Goal: Task Accomplishment & Management: Manage account settings

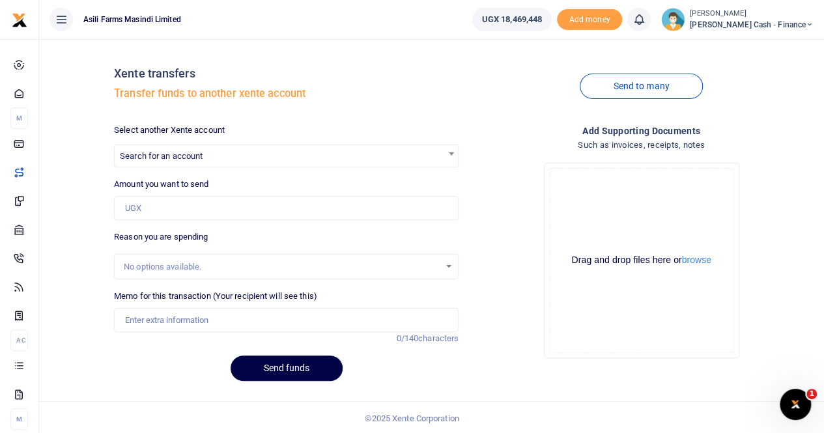
click at [762, 18] on small "[PERSON_NAME]" at bounding box center [752, 13] width 124 height 11
click at [757, 48] on link "Switch accounts" at bounding box center [720, 47] width 103 height 18
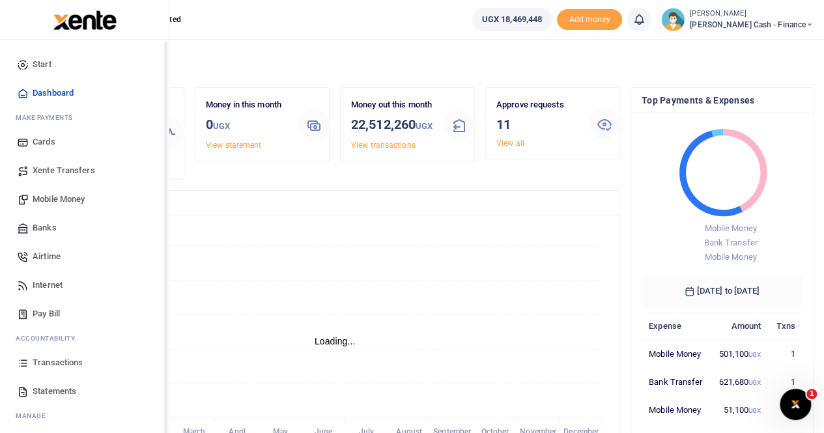
scroll to position [10, 10]
click at [64, 365] on span "Transactions" at bounding box center [58, 362] width 50 height 13
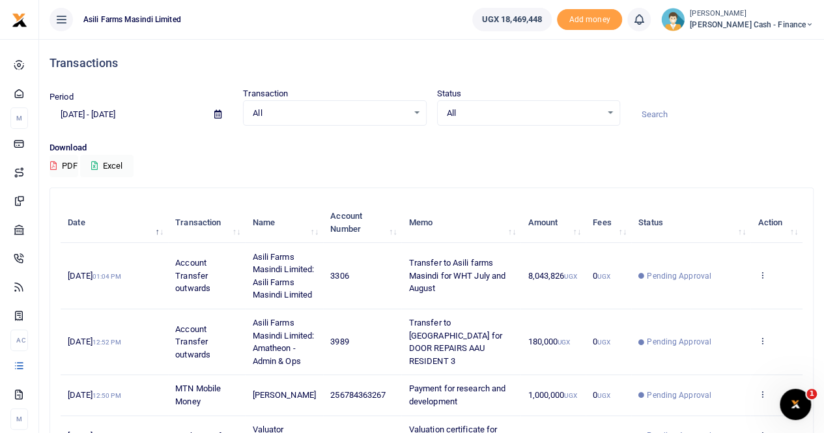
click at [223, 113] on span at bounding box center [217, 115] width 29 height 22
click at [220, 113] on icon at bounding box center [217, 114] width 7 height 8
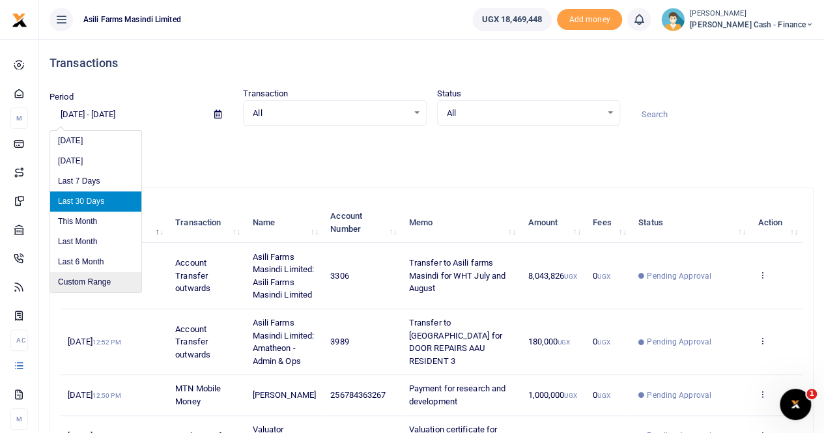
click at [86, 280] on li "Custom Range" at bounding box center [95, 282] width 91 height 20
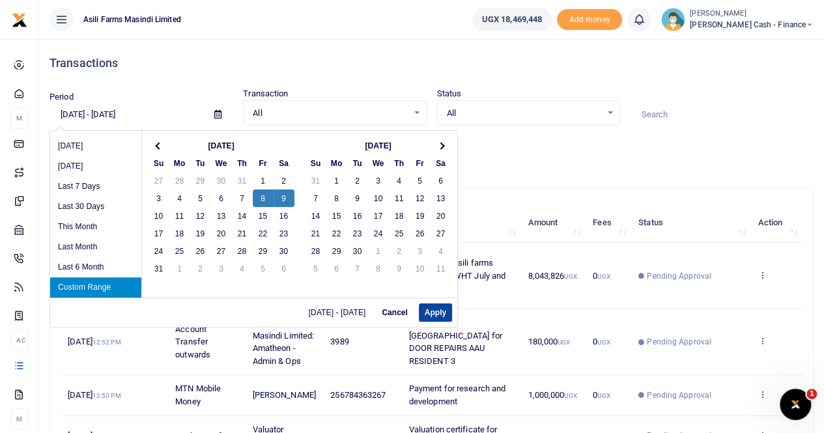
click at [430, 309] on button "Apply" at bounding box center [435, 313] width 33 height 18
type input "08/08/2025 - 08/09/2025"
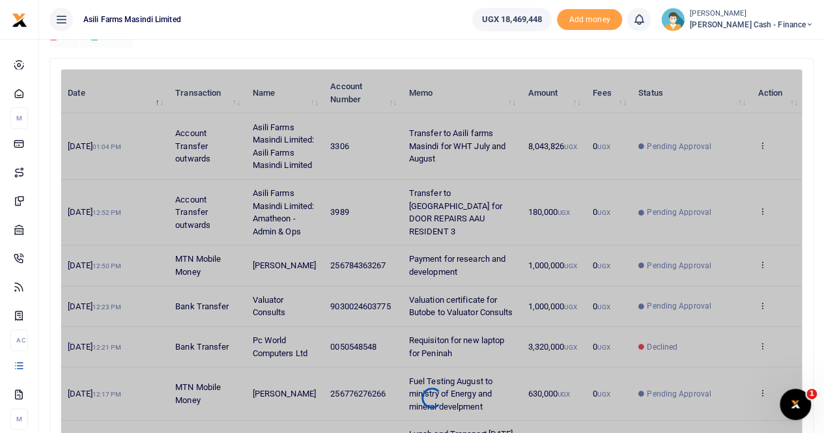
scroll to position [130, 0]
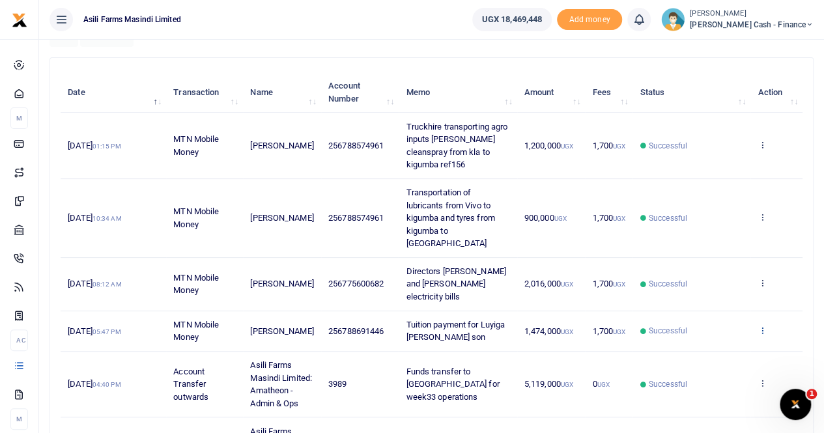
click at [762, 326] on icon at bounding box center [762, 330] width 8 height 9
click at [705, 326] on link "View details" at bounding box center [714, 326] width 103 height 18
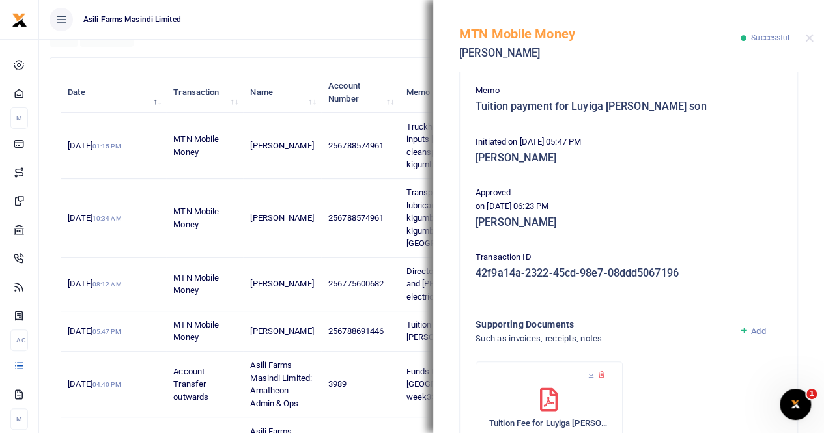
scroll to position [261, 0]
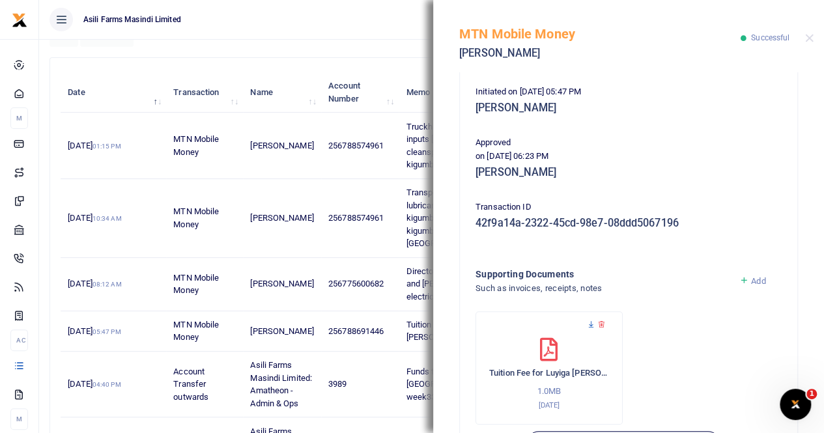
click at [592, 321] on icon at bounding box center [591, 324] width 8 height 8
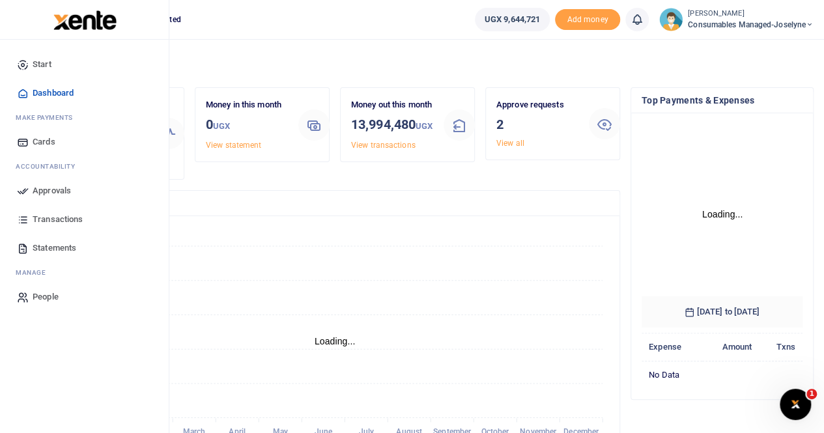
click at [40, 191] on span "Approvals" at bounding box center [52, 190] width 38 height 13
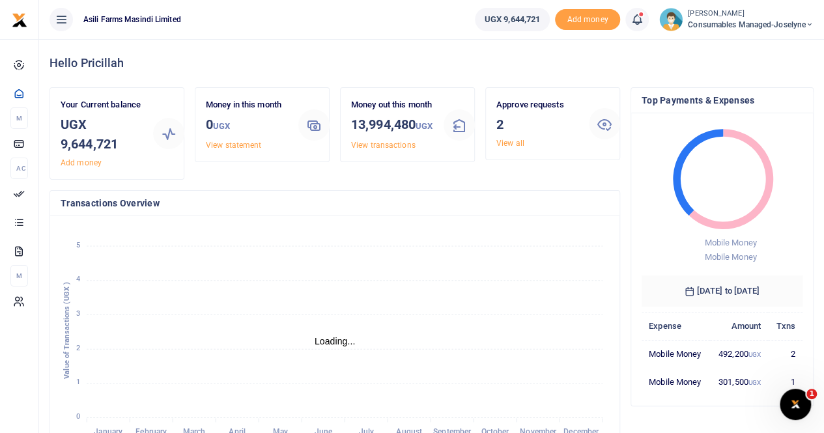
scroll to position [10, 10]
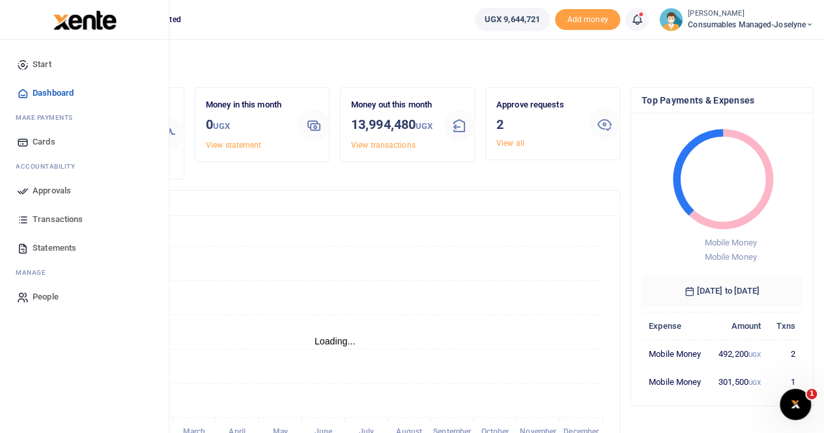
click at [57, 186] on span "Approvals" at bounding box center [52, 190] width 38 height 13
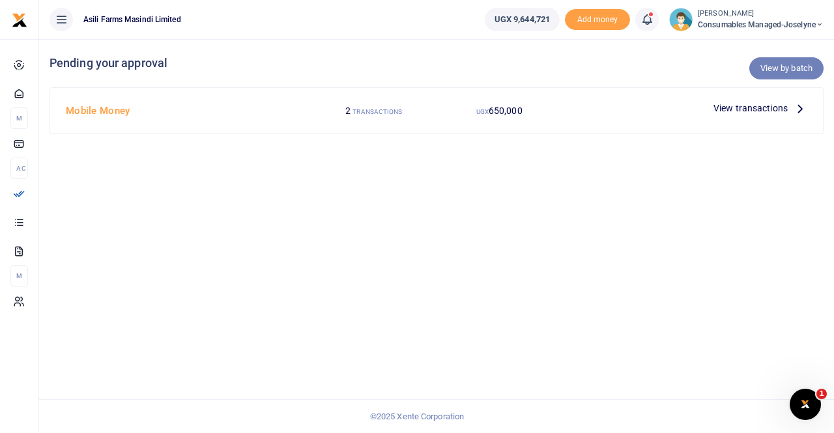
click at [777, 66] on link "View by batch" at bounding box center [786, 68] width 74 height 22
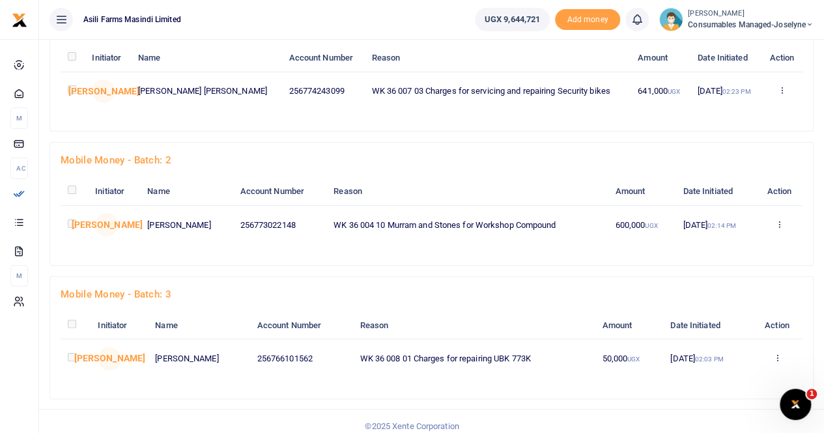
scroll to position [87, 0]
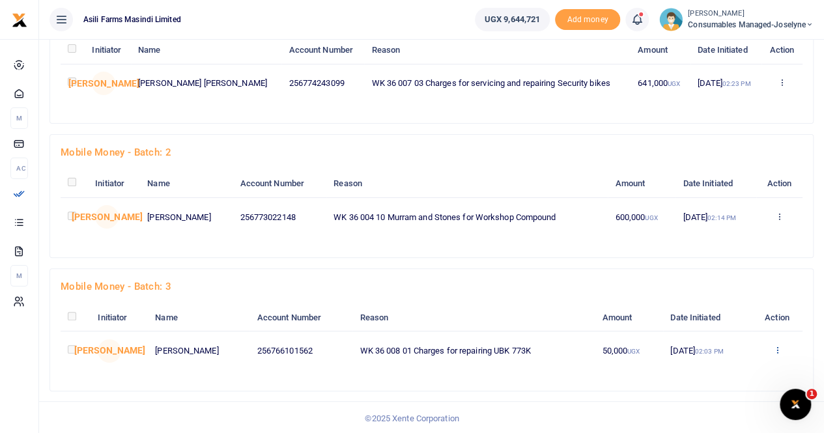
click at [778, 347] on icon at bounding box center [777, 349] width 8 height 9
click at [717, 322] on link "Details" at bounding box center [730, 329] width 103 height 18
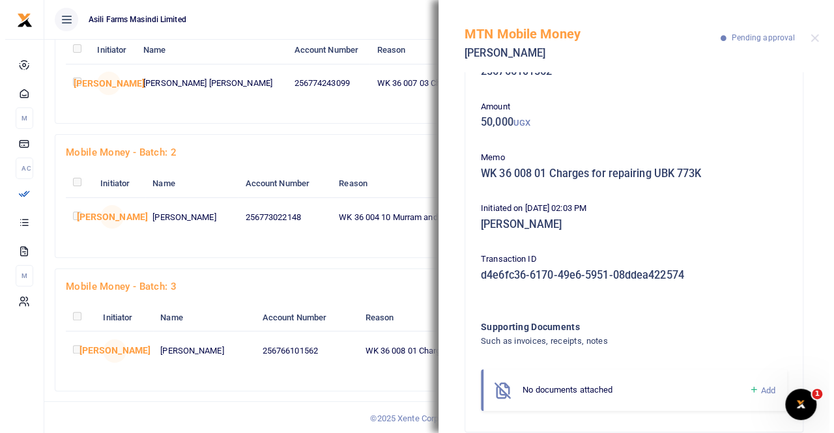
scroll to position [61, 0]
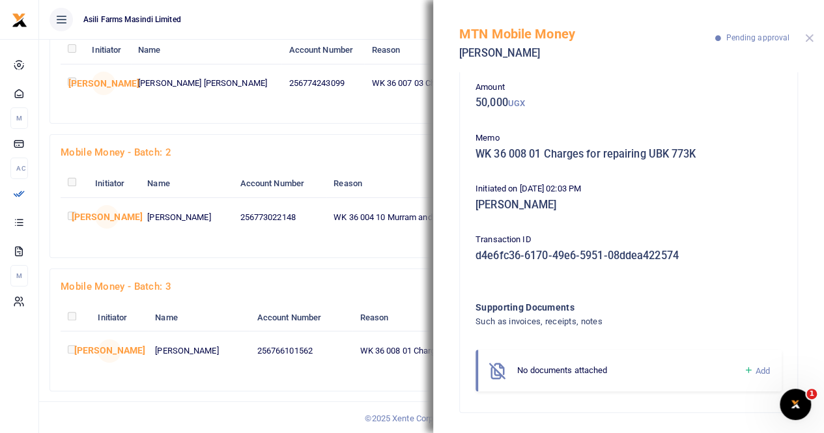
click at [805, 40] on button "Close" at bounding box center [809, 38] width 8 height 8
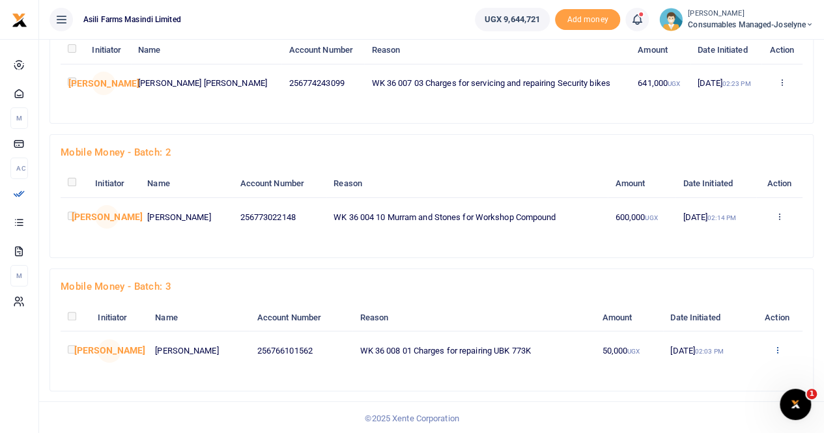
click at [779, 347] on icon at bounding box center [777, 349] width 8 height 9
click at [722, 268] on link "Approve" at bounding box center [730, 271] width 103 height 18
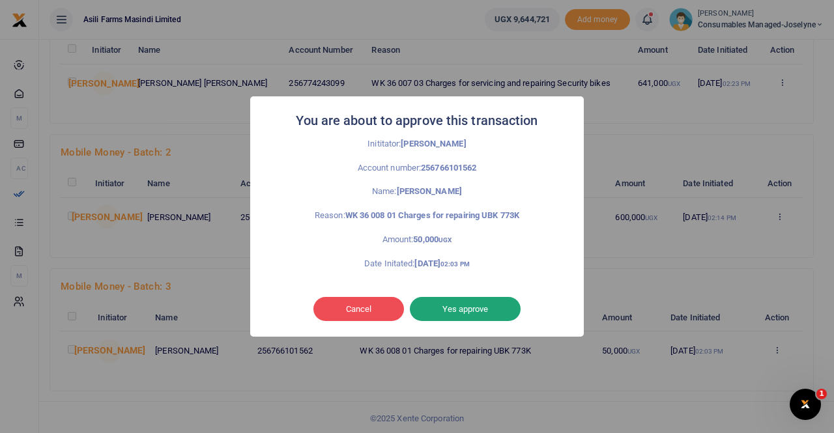
click at [480, 303] on button "Yes approve" at bounding box center [465, 309] width 111 height 25
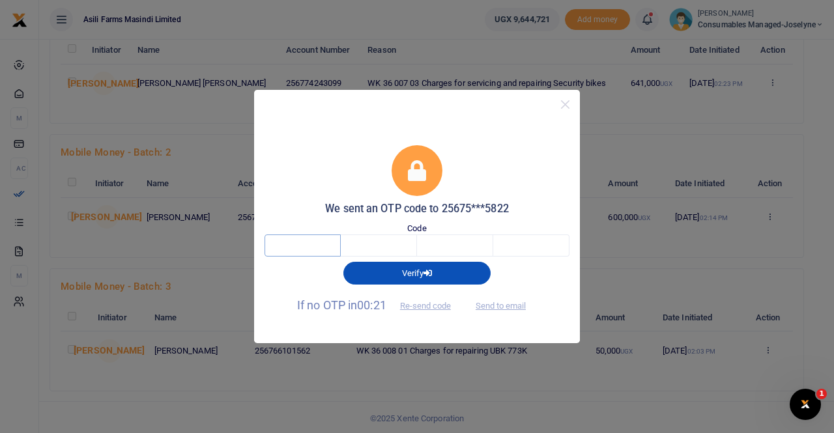
click at [323, 242] on input "text" at bounding box center [302, 245] width 76 height 22
type input "7"
type input "8"
type input "6"
type input "3"
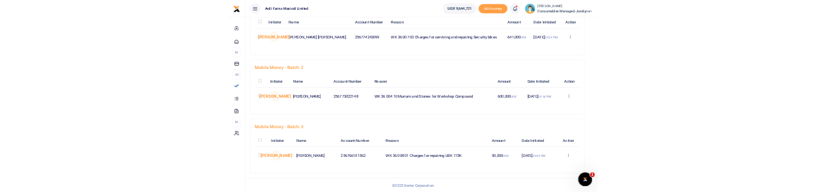
scroll to position [0, 0]
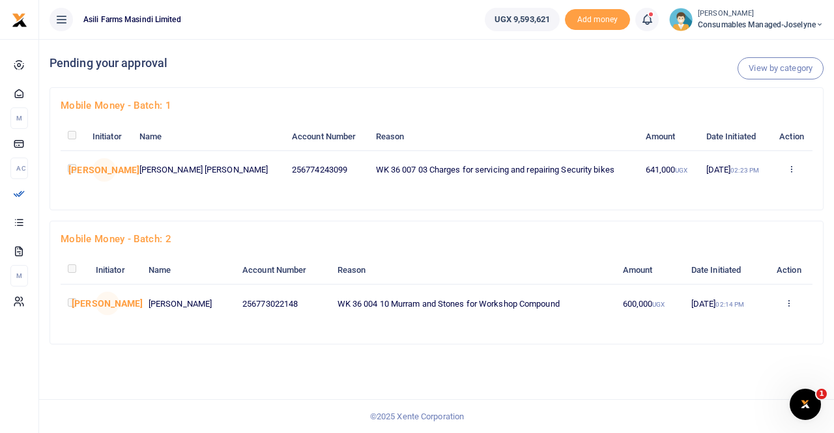
click at [744, 23] on span "Consumables managed-Joselyne" at bounding box center [761, 25] width 126 height 12
click at [755, 46] on link "Switch accounts" at bounding box center [773, 47] width 103 height 18
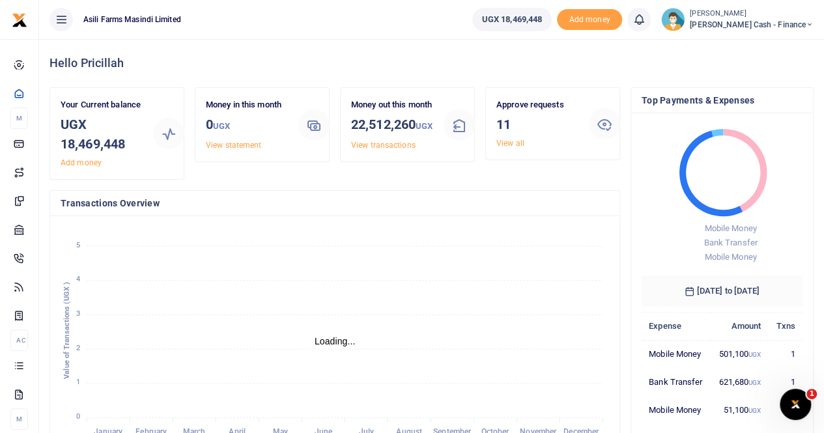
scroll to position [10, 10]
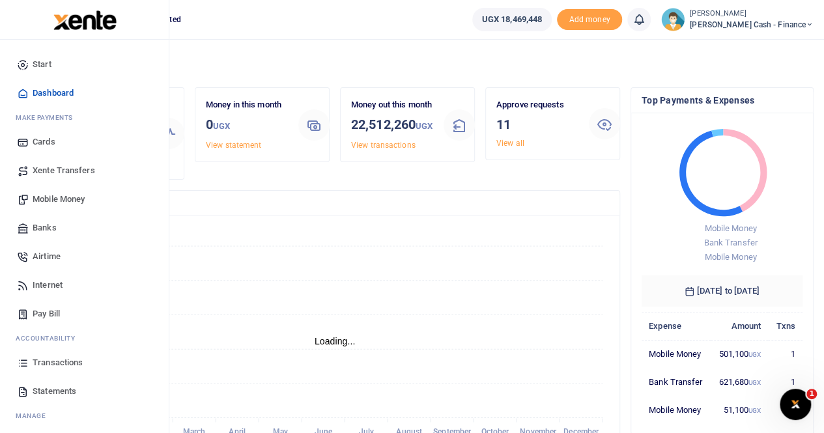
click at [68, 196] on span "Mobile Money" at bounding box center [59, 199] width 52 height 13
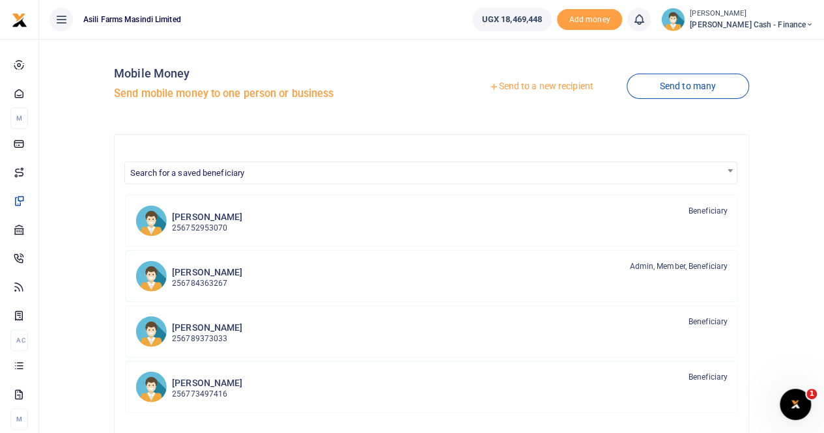
click at [527, 83] on link "Send to a new recipient" at bounding box center [541, 86] width 170 height 23
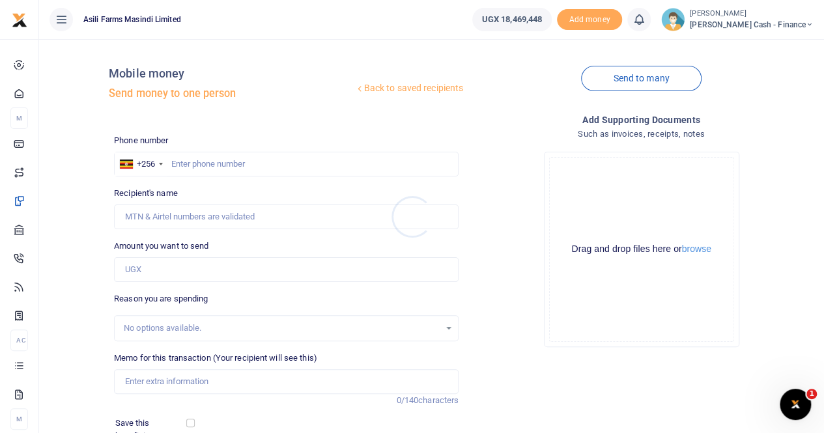
click at [184, 161] on div at bounding box center [412, 216] width 824 height 433
click at [182, 160] on input "text" at bounding box center [286, 164] width 345 height 25
paste input "MIFI SUBSCRIPTION RESIDENT 3"
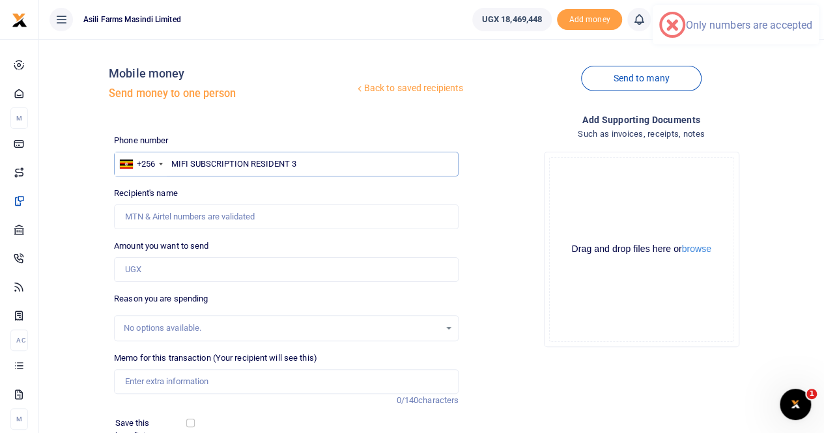
drag, startPoint x: 305, startPoint y: 163, endPoint x: 168, endPoint y: 162, distance: 136.8
click at [168, 162] on input "MIFI SUBSCRIPTION RESIDENT 3" at bounding box center [286, 164] width 345 height 25
click at [204, 166] on input "MIFI SUBSCRIPTION RESIDENT 3" at bounding box center [286, 164] width 345 height 25
drag, startPoint x: 315, startPoint y: 163, endPoint x: 175, endPoint y: 161, distance: 140.1
click at [169, 160] on input "MIFI SUBSCRIPTION RESIDENT 3" at bounding box center [286, 164] width 345 height 25
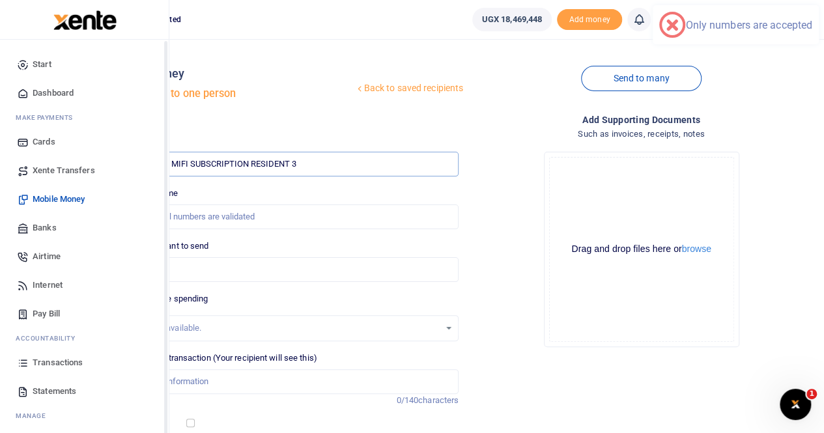
type input "MIFI SUBSCRIPTION RESIDENT 3"
click at [59, 171] on span "Xente Transfers" at bounding box center [64, 170] width 63 height 13
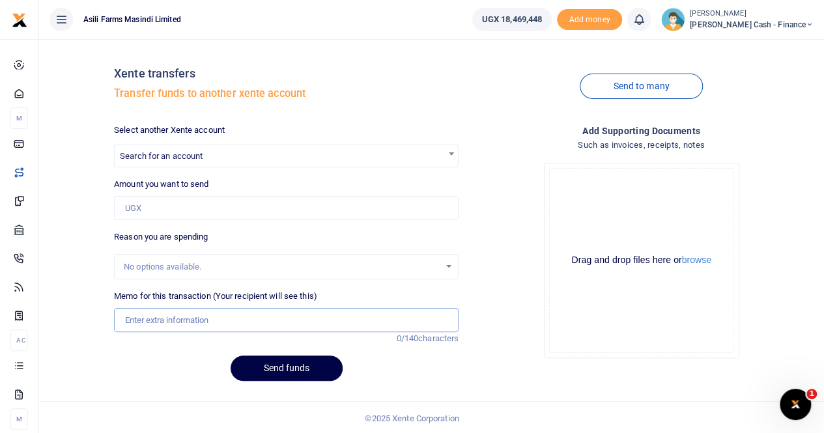
click at [142, 319] on input "Memo for this transaction (Your recipient will see this)" at bounding box center [286, 320] width 345 height 25
paste input "MIFI SUBSCRIPTION RESIDENT 3"
type input "MIFI SUBSCRIPTION RESIDENT 3"
click at [338, 151] on span "Search for an account" at bounding box center [286, 155] width 343 height 20
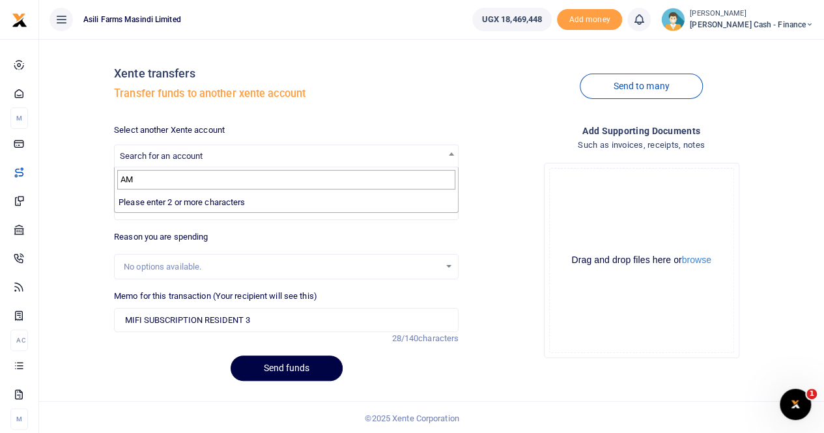
type input "A"
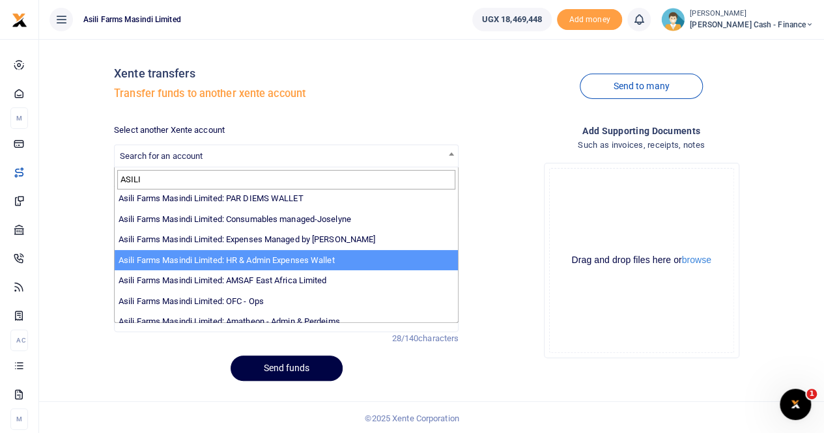
scroll to position [95, 0]
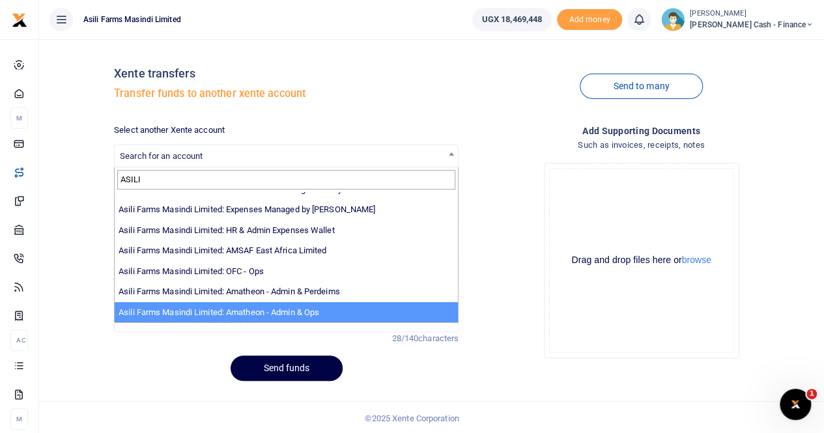
type input "ASILI"
select select "3989"
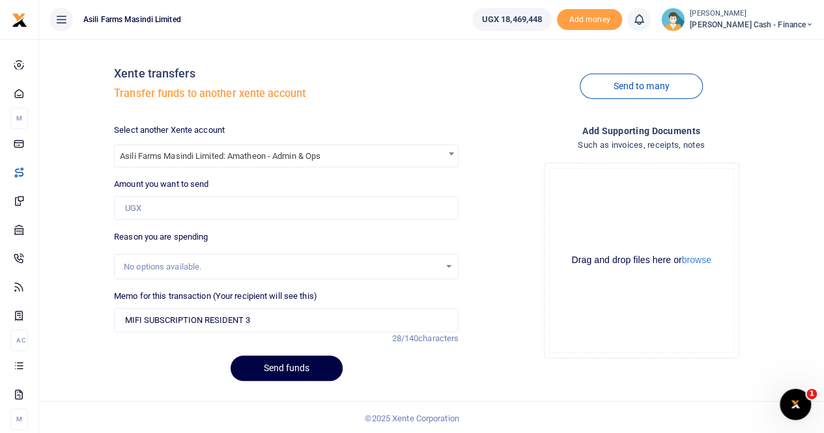
click at [156, 195] on div "Amount you want to send Amount is required." at bounding box center [286, 199] width 345 height 42
click at [152, 203] on input "Amount you want to send" at bounding box center [286, 208] width 345 height 25
paste input "130,000"
type input "130,000"
click at [125, 317] on input "MIFI SUBSCRIPTION RESIDENT 3" at bounding box center [286, 320] width 345 height 25
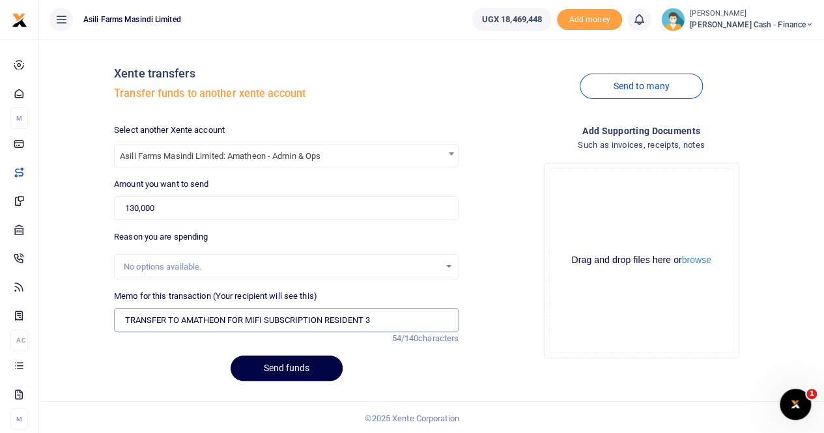
type input "TRANSFER TO AMATHEON FOR MIFI SUBSCRIPTION RESIDENT 3"
click at [700, 266] on div "Drag and drop files here or browse Powered by Uppy" at bounding box center [641, 260] width 185 height 185
click at [700, 260] on button "browse" at bounding box center [696, 260] width 29 height 10
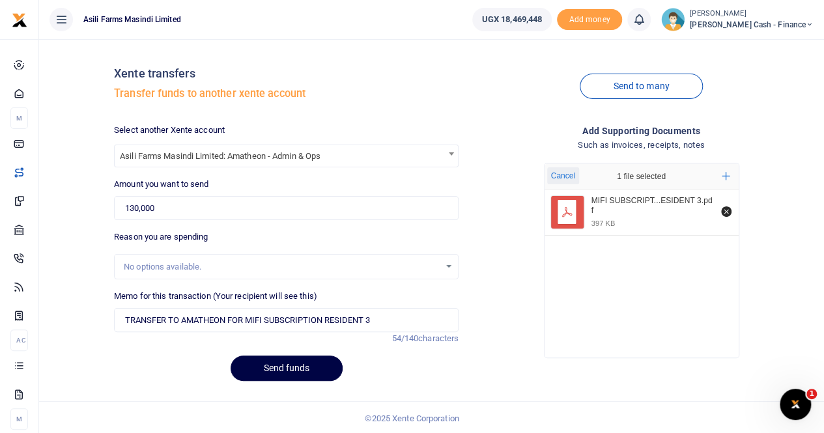
scroll to position [1, 0]
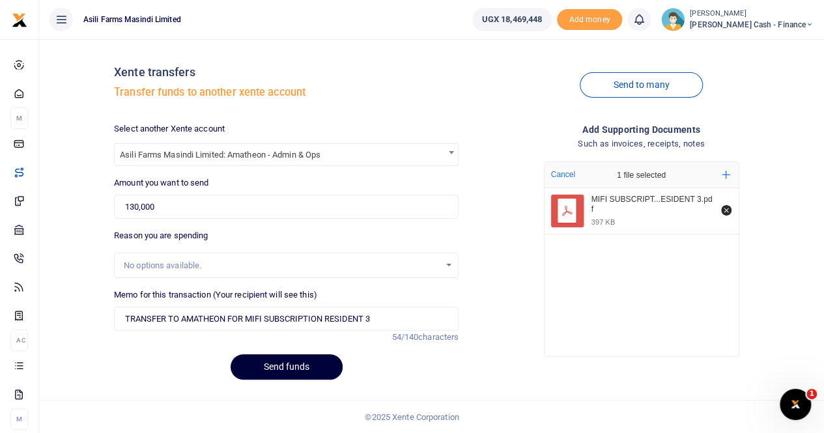
click at [268, 364] on button "Send funds" at bounding box center [287, 366] width 112 height 25
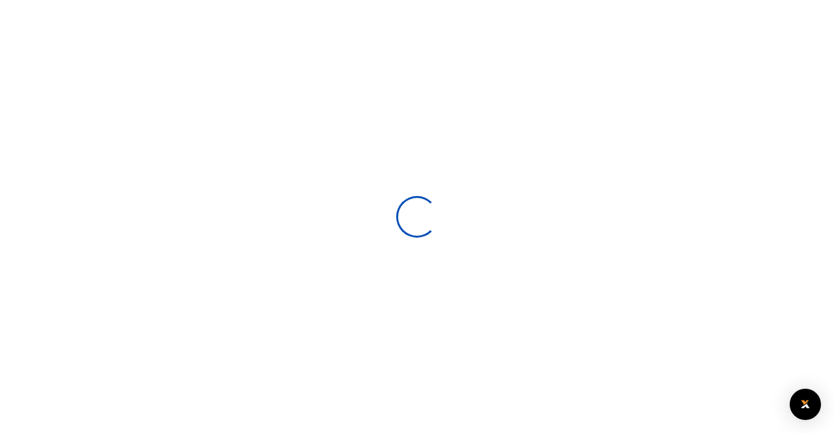
select select
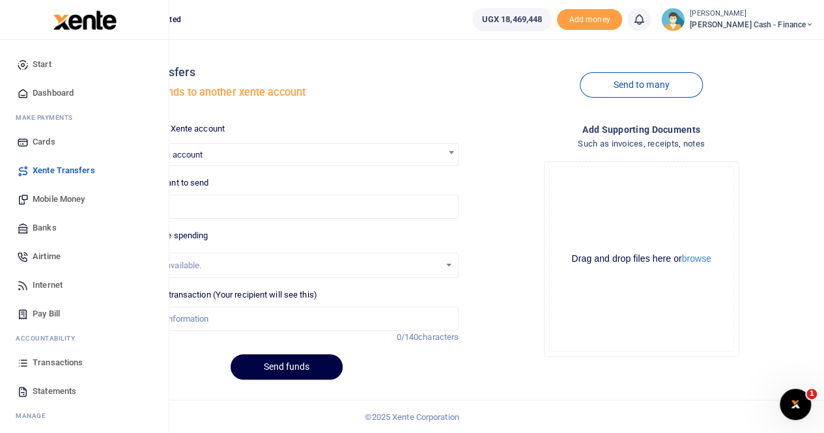
click at [47, 360] on span "Transactions" at bounding box center [58, 362] width 50 height 13
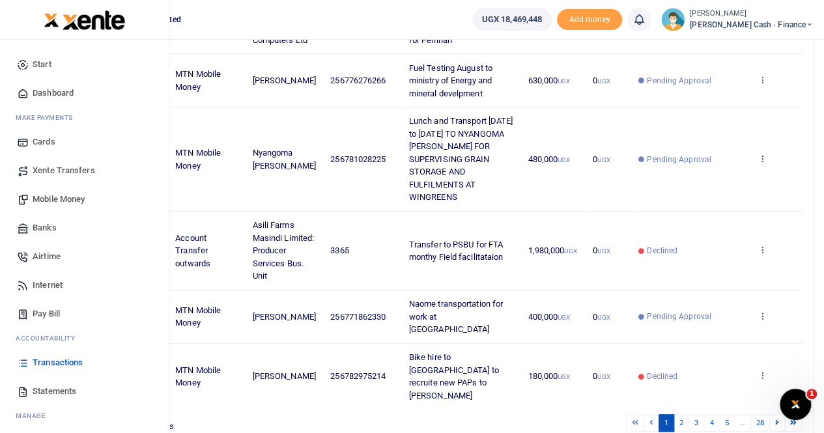
scroll to position [456, 0]
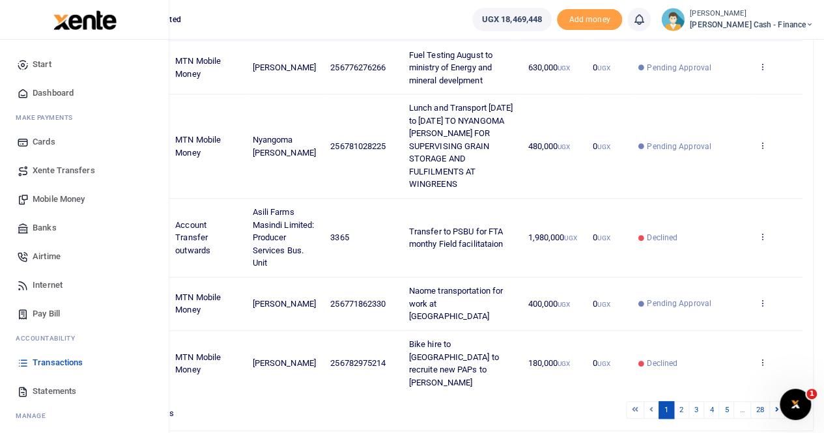
click at [60, 360] on span "Transactions" at bounding box center [58, 362] width 50 height 13
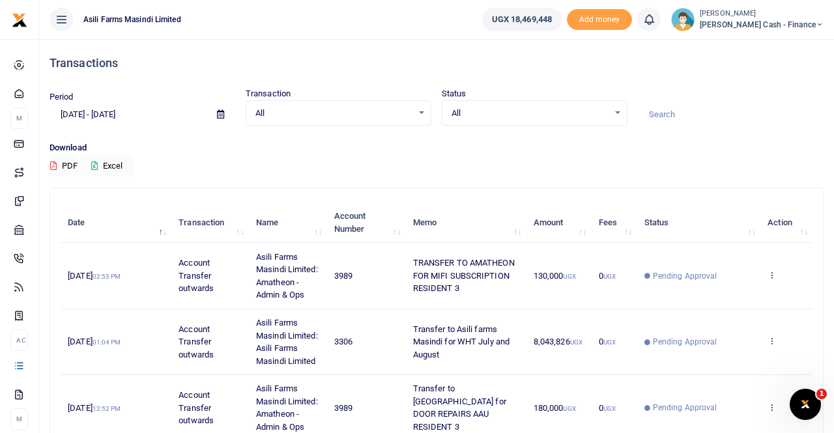
click at [221, 115] on span at bounding box center [220, 115] width 29 height 22
click at [216, 112] on icon at bounding box center [217, 114] width 7 height 8
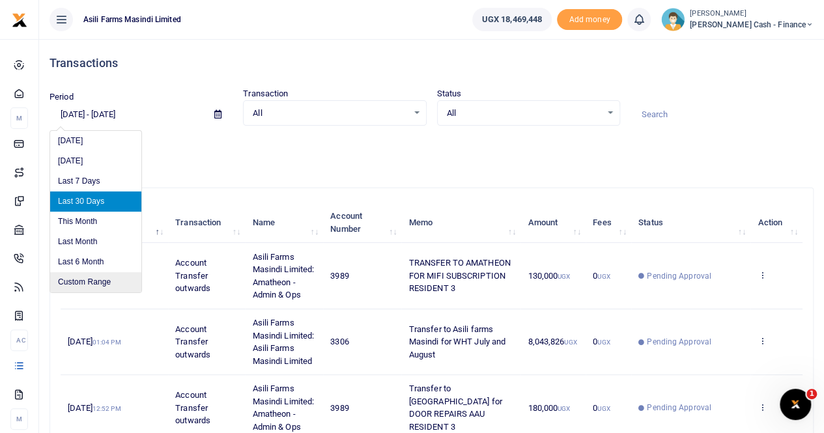
click at [95, 279] on li "Custom Range" at bounding box center [95, 282] width 91 height 20
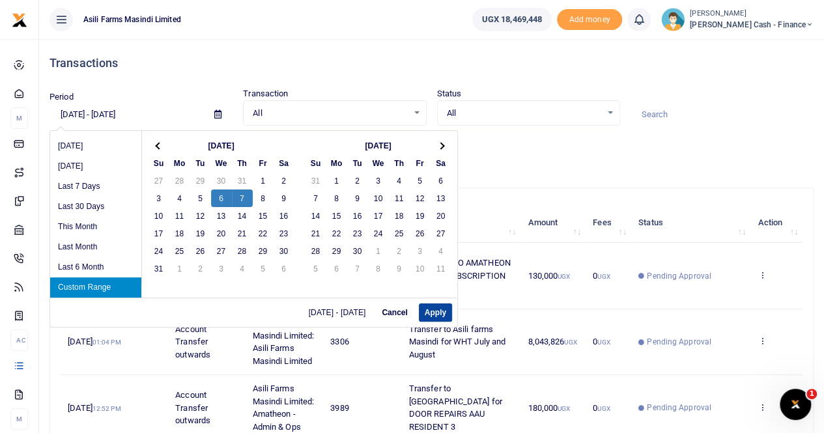
click at [432, 311] on button "Apply" at bounding box center [435, 313] width 33 height 18
type input "[DATE] - [DATE]"
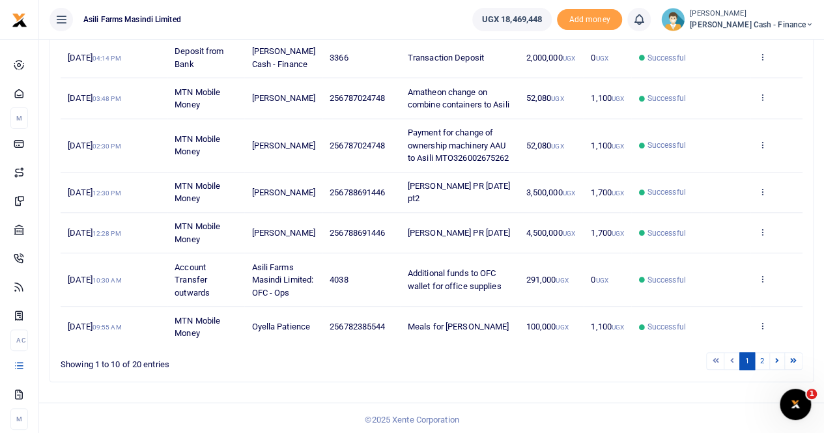
scroll to position [403, 0]
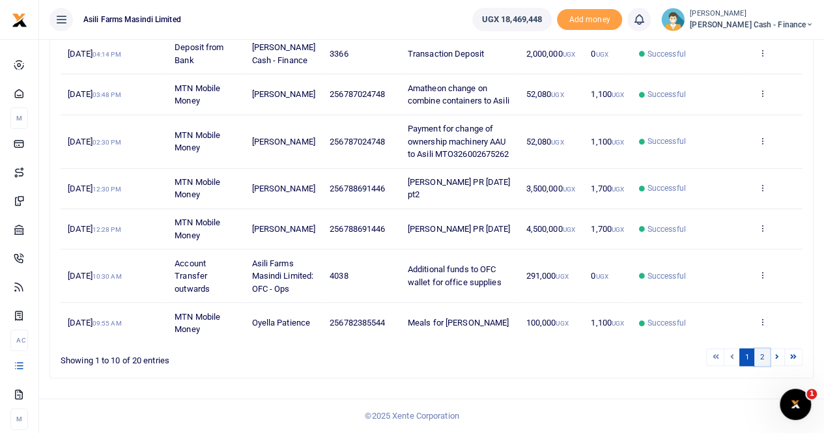
click at [761, 357] on link "2" at bounding box center [762, 357] width 16 height 18
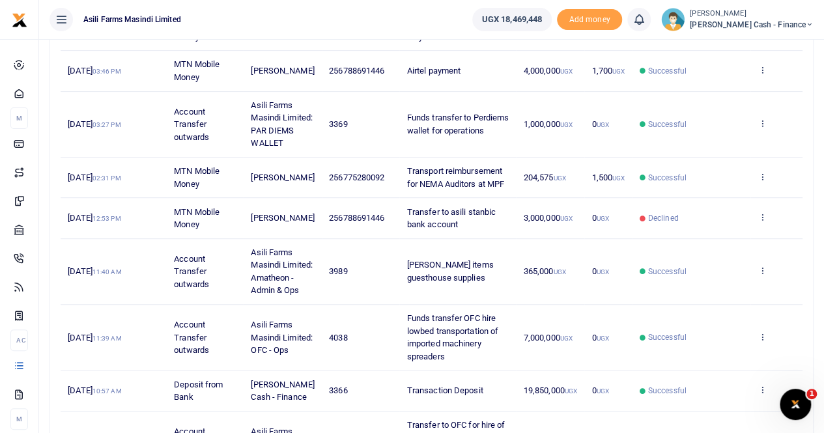
scroll to position [273, 0]
click at [763, 276] on icon at bounding box center [762, 270] width 8 height 9
click at [704, 309] on link "View details" at bounding box center [714, 311] width 103 height 18
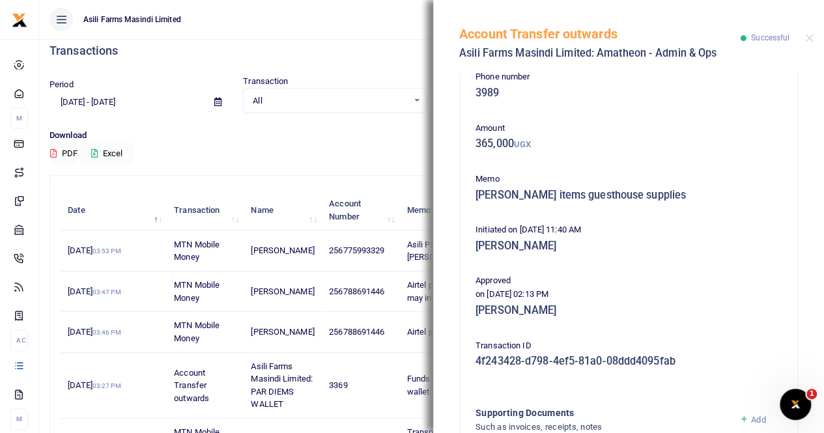
scroll to position [0, 0]
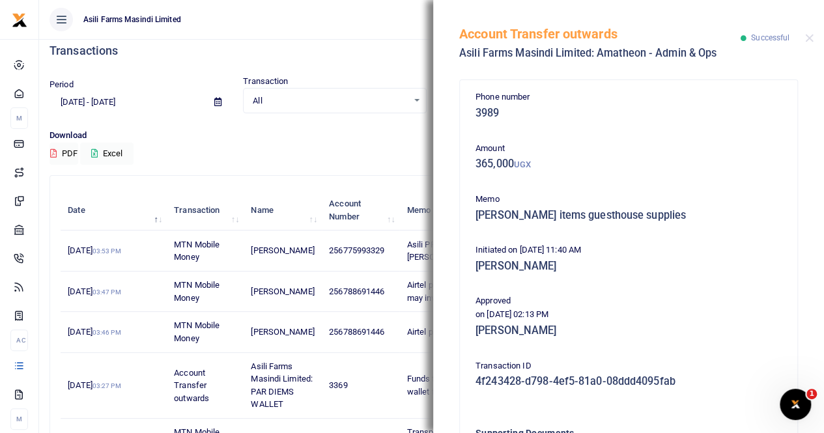
click at [343, 150] on div "Download PDF Excel" at bounding box center [432, 147] width 764 height 36
click at [808, 38] on button "Close" at bounding box center [809, 38] width 8 height 8
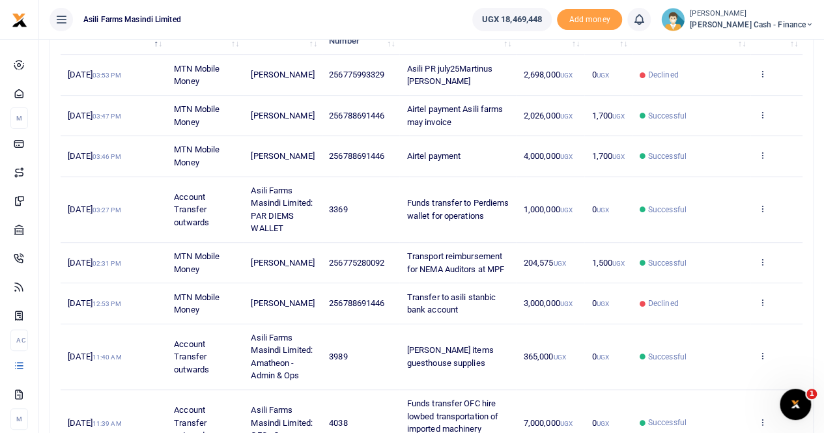
scroll to position [208, 0]
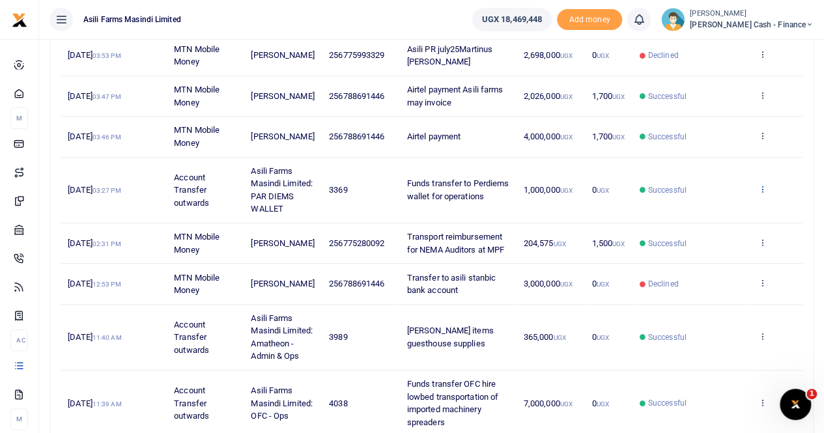
click at [763, 191] on icon at bounding box center [762, 188] width 8 height 9
click at [728, 213] on link "View details" at bounding box center [714, 217] width 103 height 18
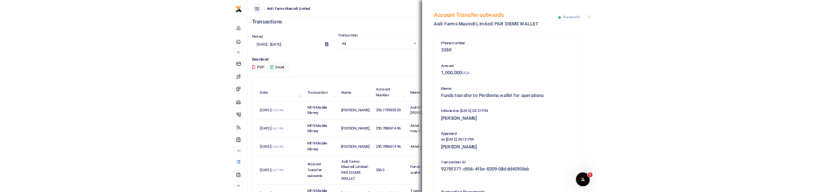
scroll to position [12, 0]
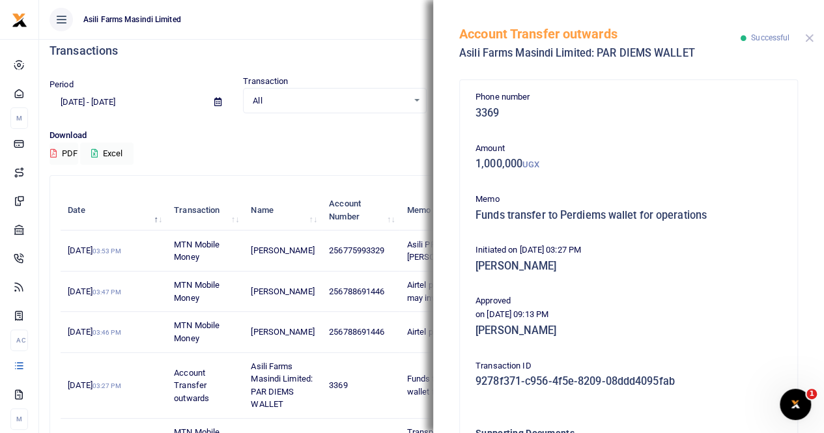
click at [809, 35] on button "Close" at bounding box center [809, 38] width 8 height 8
